Goal: Navigation & Orientation: Find specific page/section

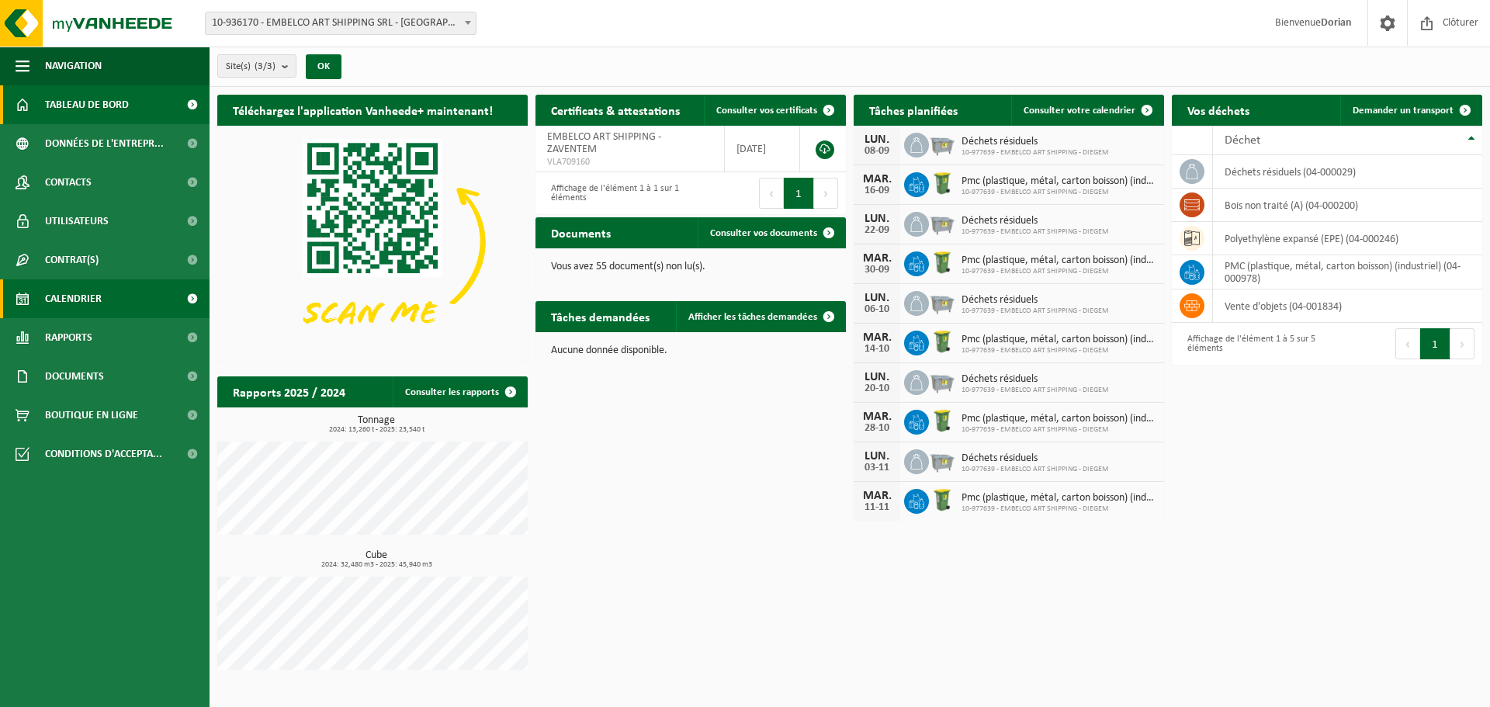
click at [119, 286] on link "Calendrier" at bounding box center [104, 298] width 209 height 39
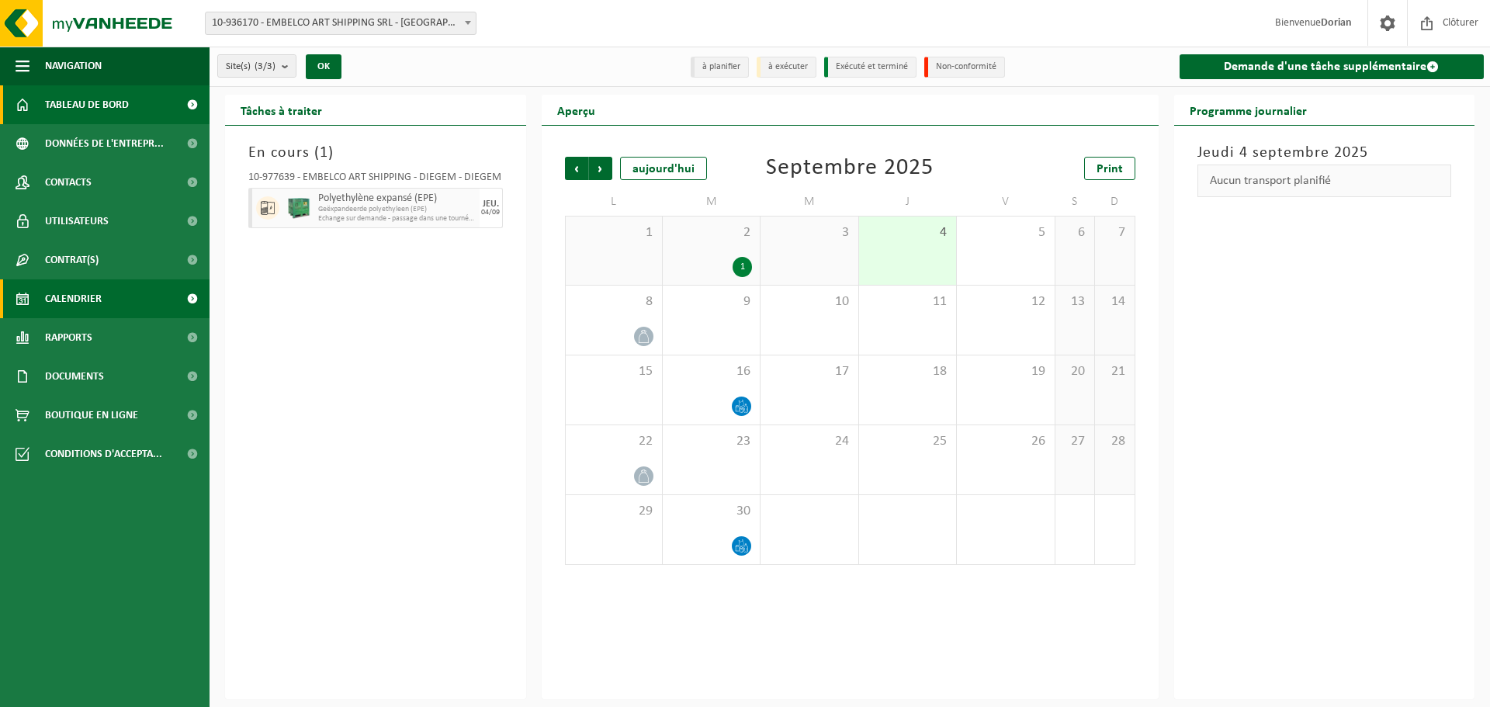
click at [116, 100] on span "Tableau de bord" at bounding box center [87, 104] width 84 height 39
